Goal: Information Seeking & Learning: Learn about a topic

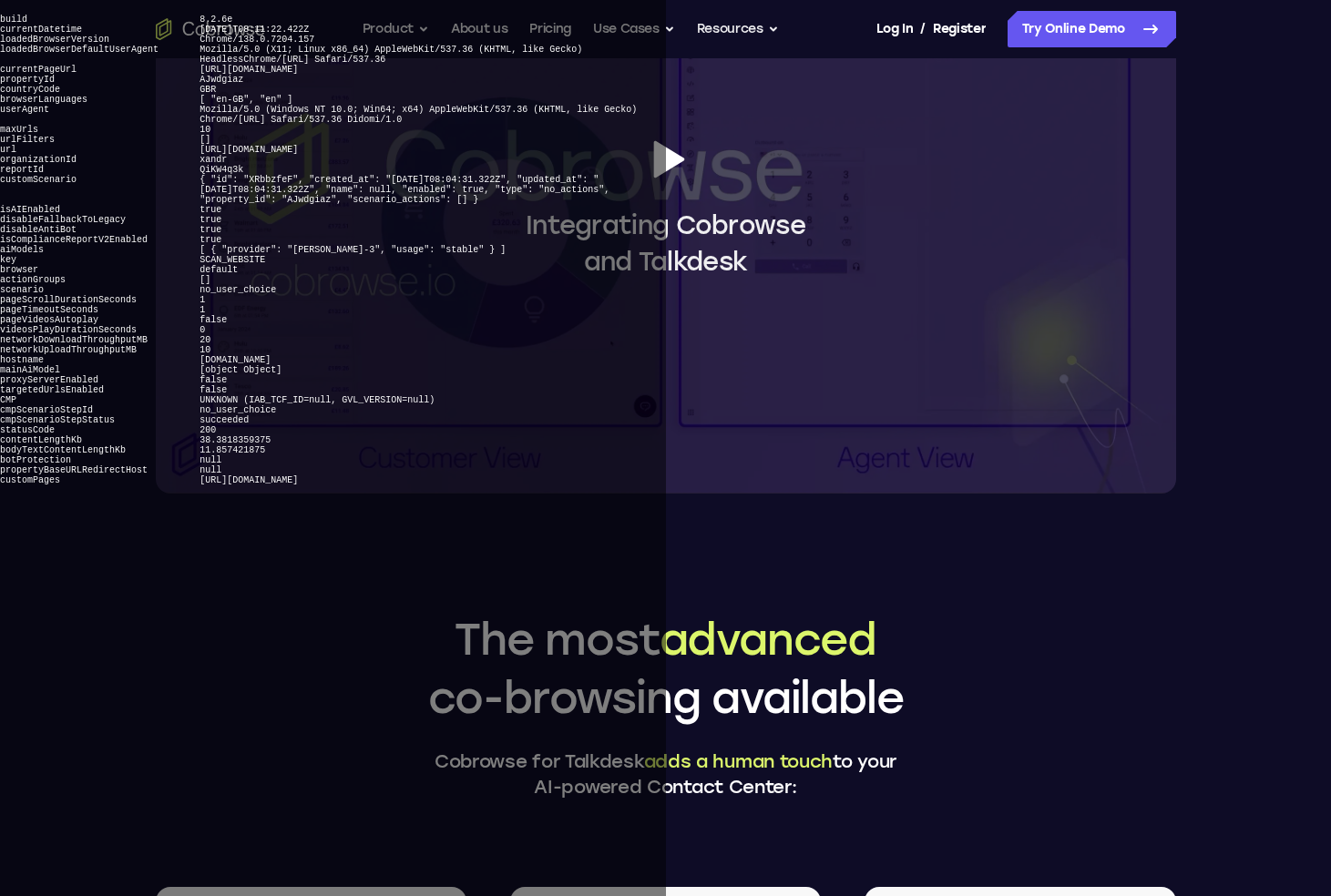
scroll to position [1756, 0]
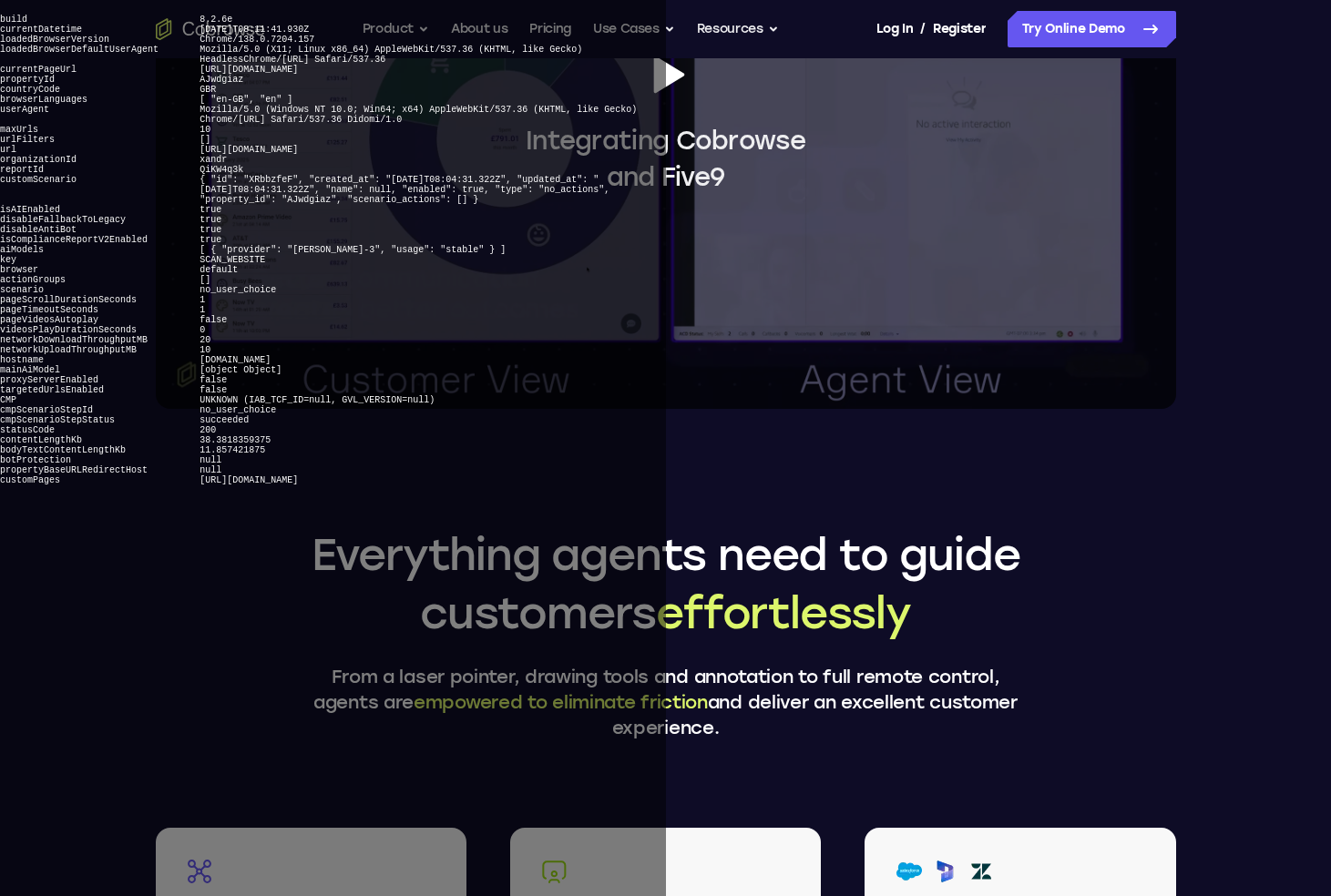
scroll to position [1707, 0]
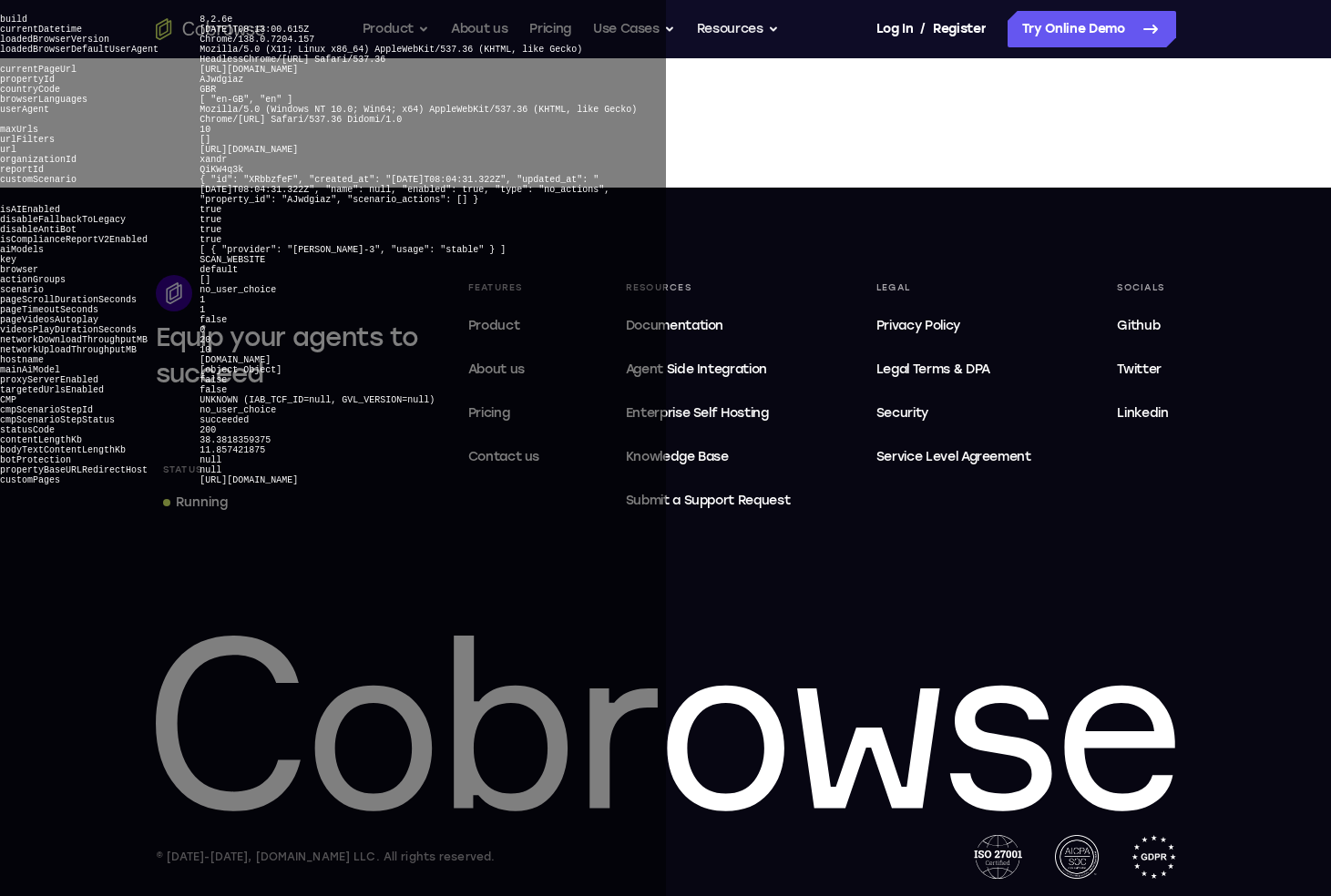
scroll to position [929, 0]
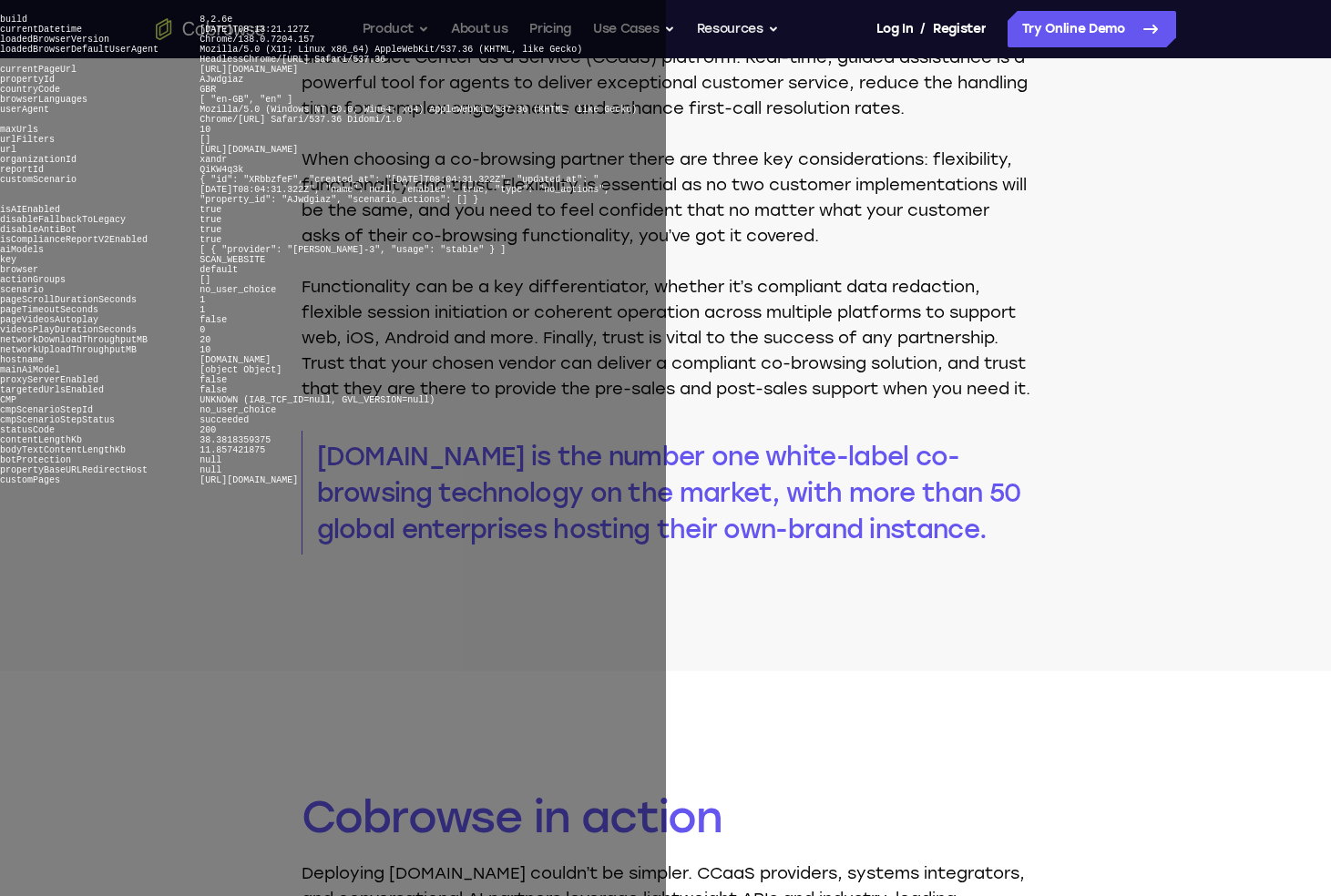
scroll to position [1768, 0]
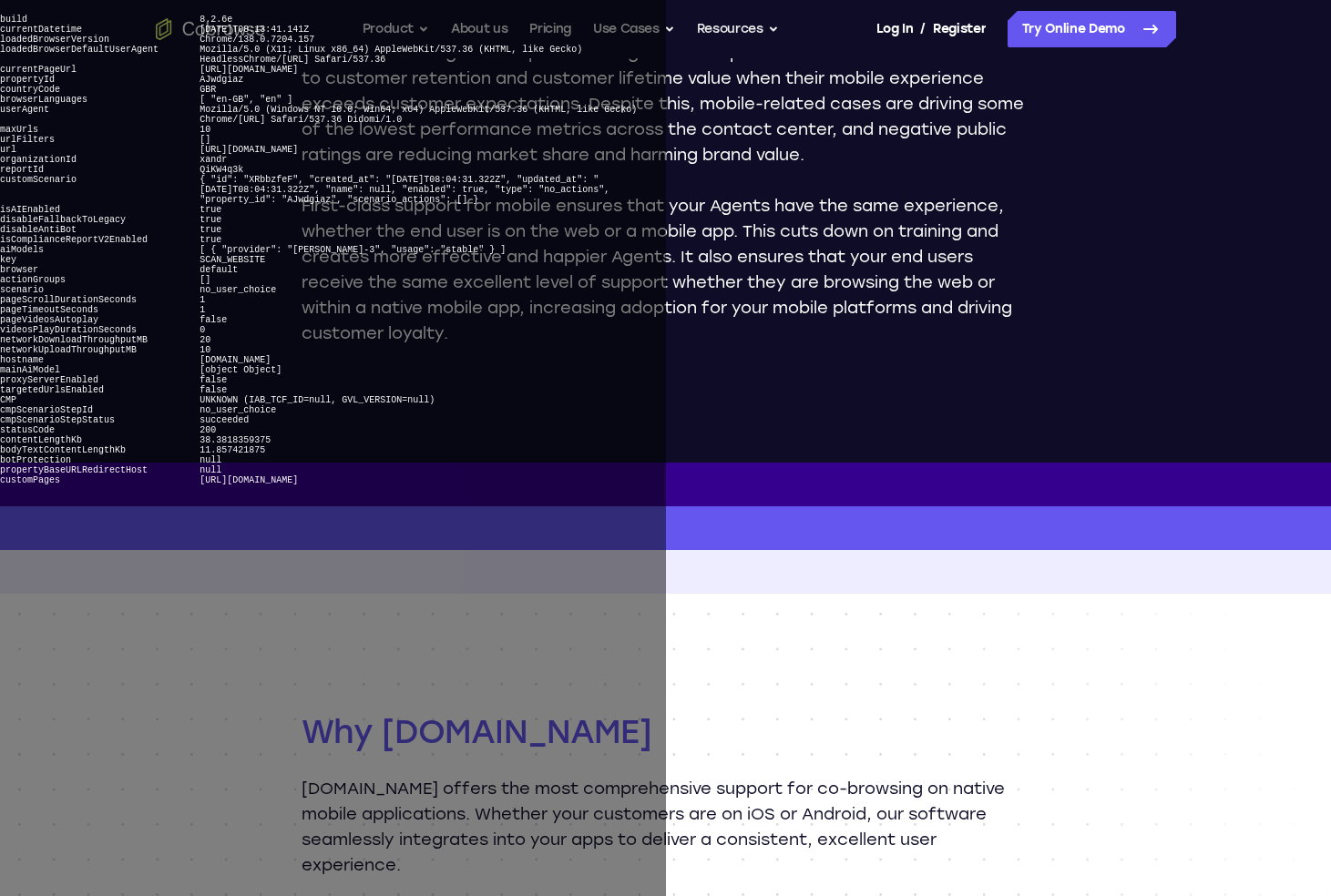
scroll to position [1528, 0]
